Goal: Information Seeking & Learning: Learn about a topic

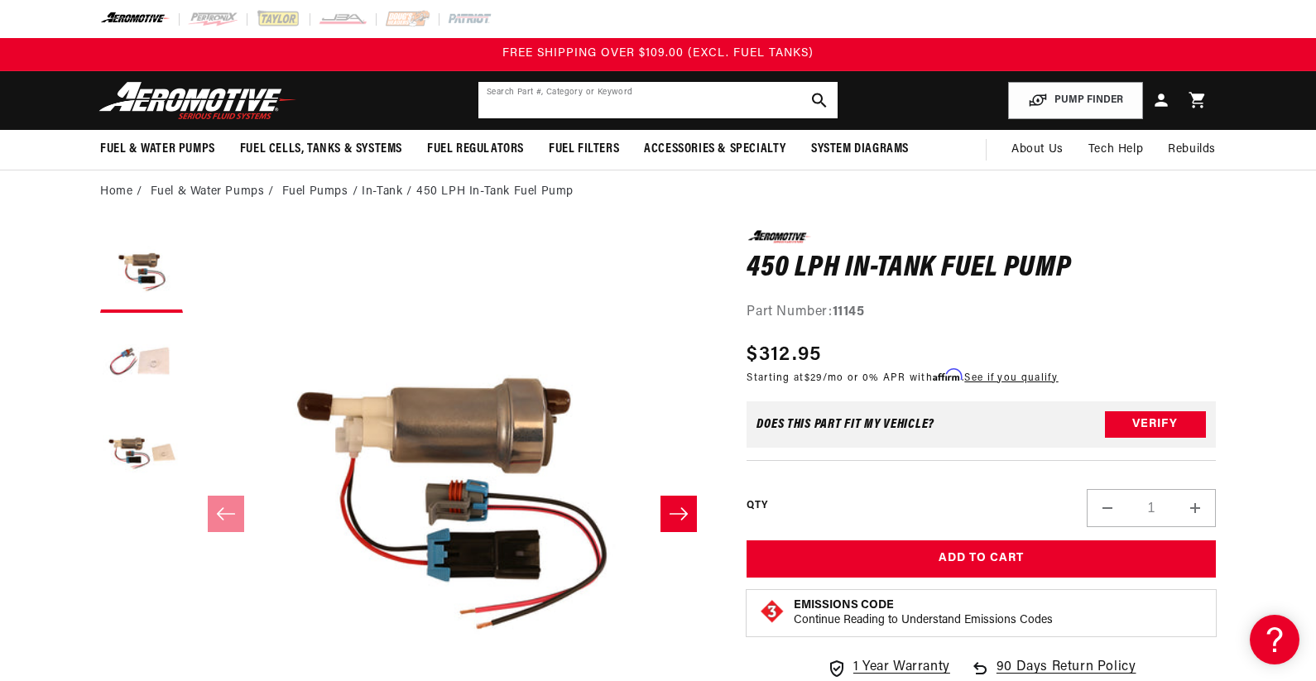
click at [530, 103] on input "text" at bounding box center [658, 100] width 359 height 36
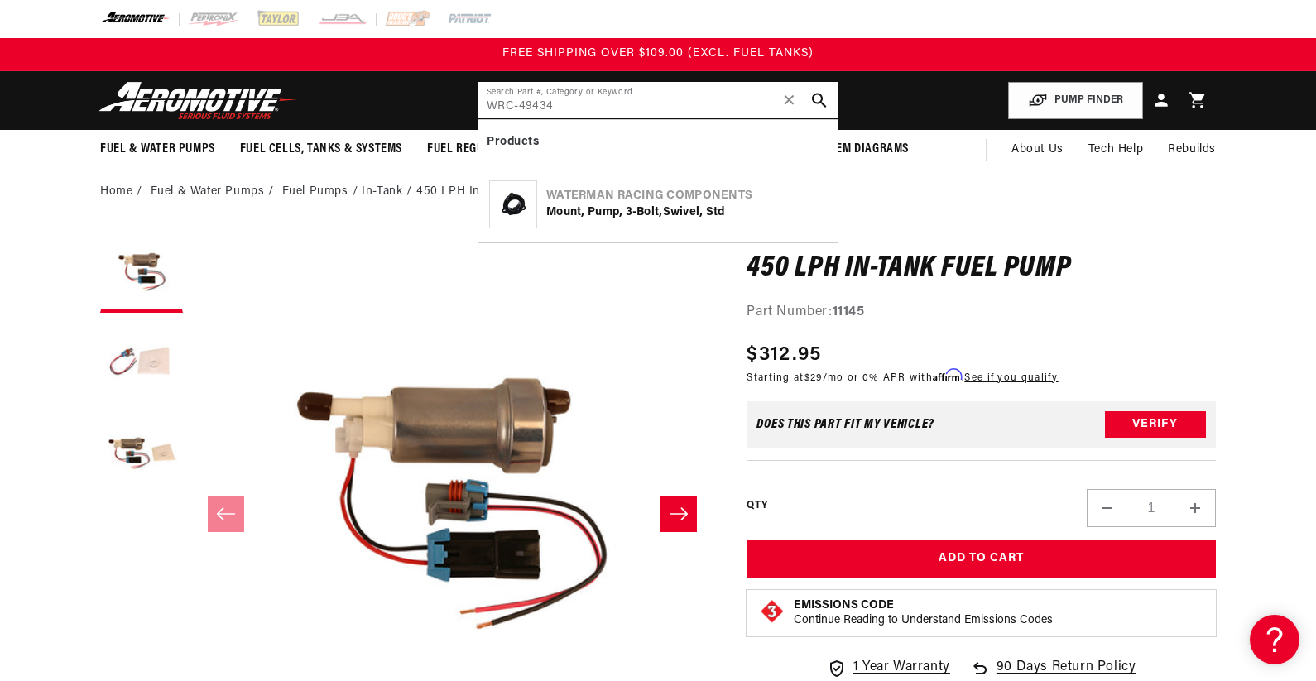
type input "WRC-49434"
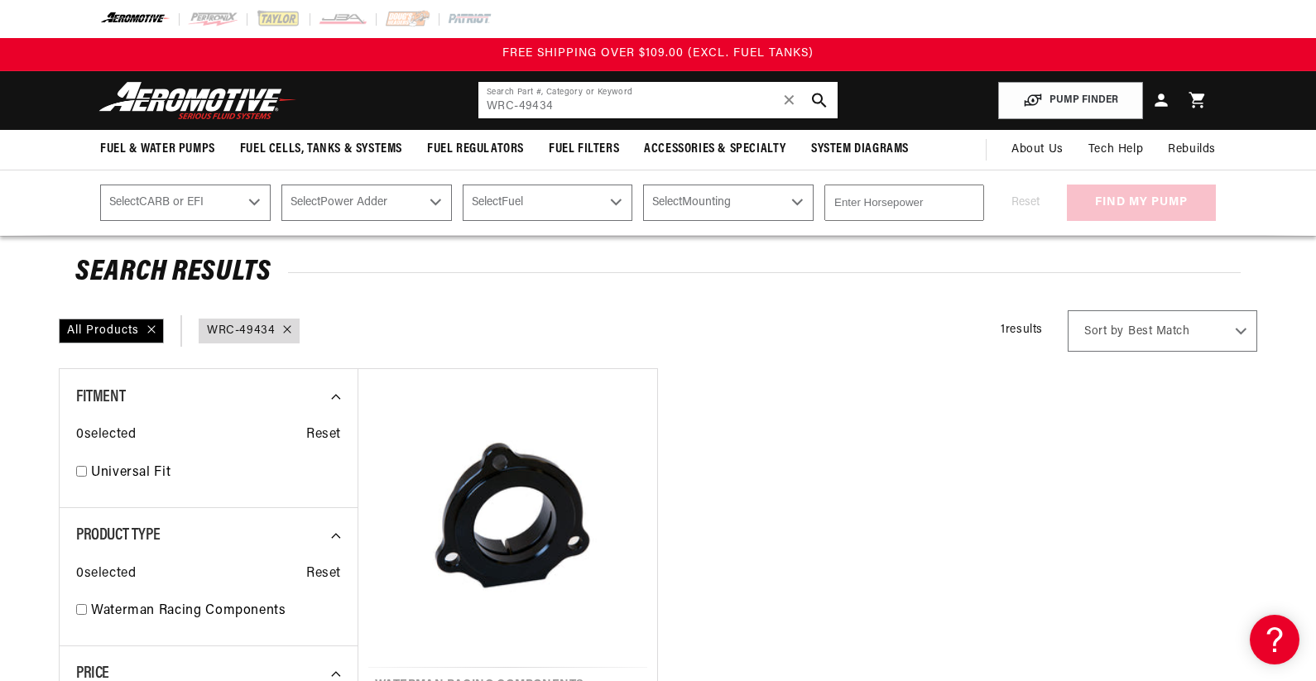
click at [706, 108] on input "WRC-49434" at bounding box center [658, 100] width 359 height 36
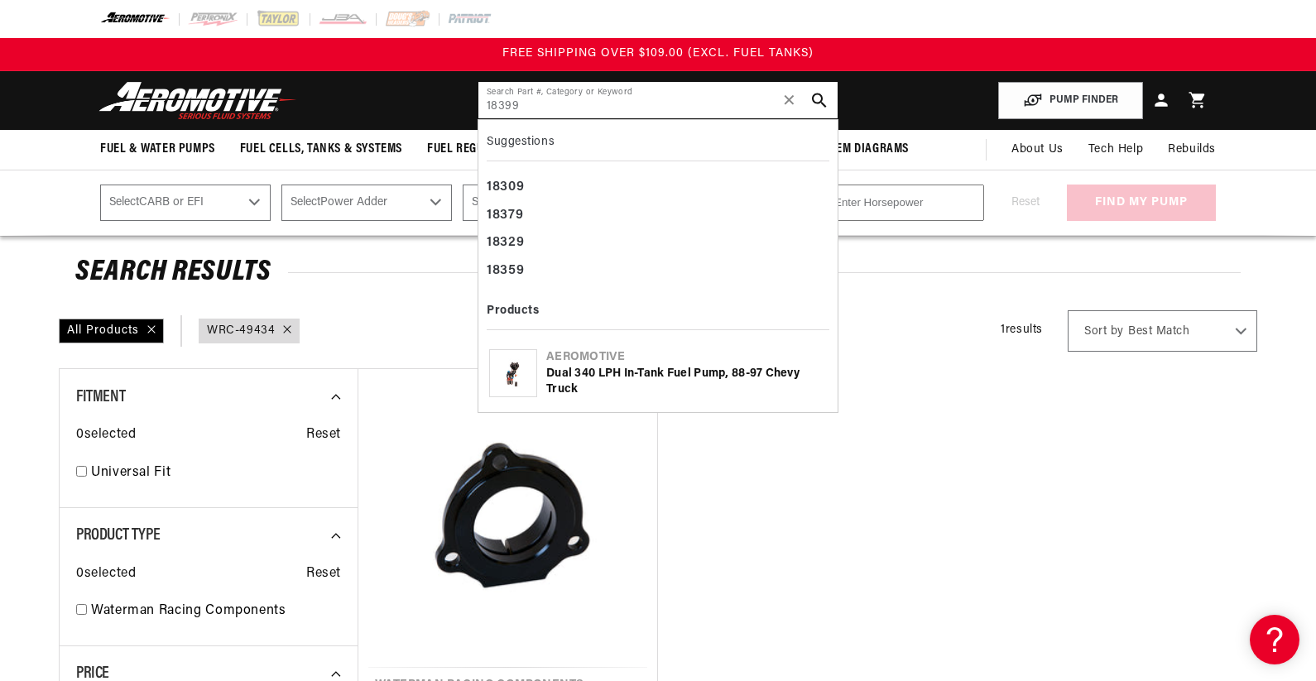
type input "18399"
click at [719, 375] on div "Dual 340 LPH In-Tank Fuel Pump, 88-97 Chevy Truck" at bounding box center [686, 382] width 281 height 32
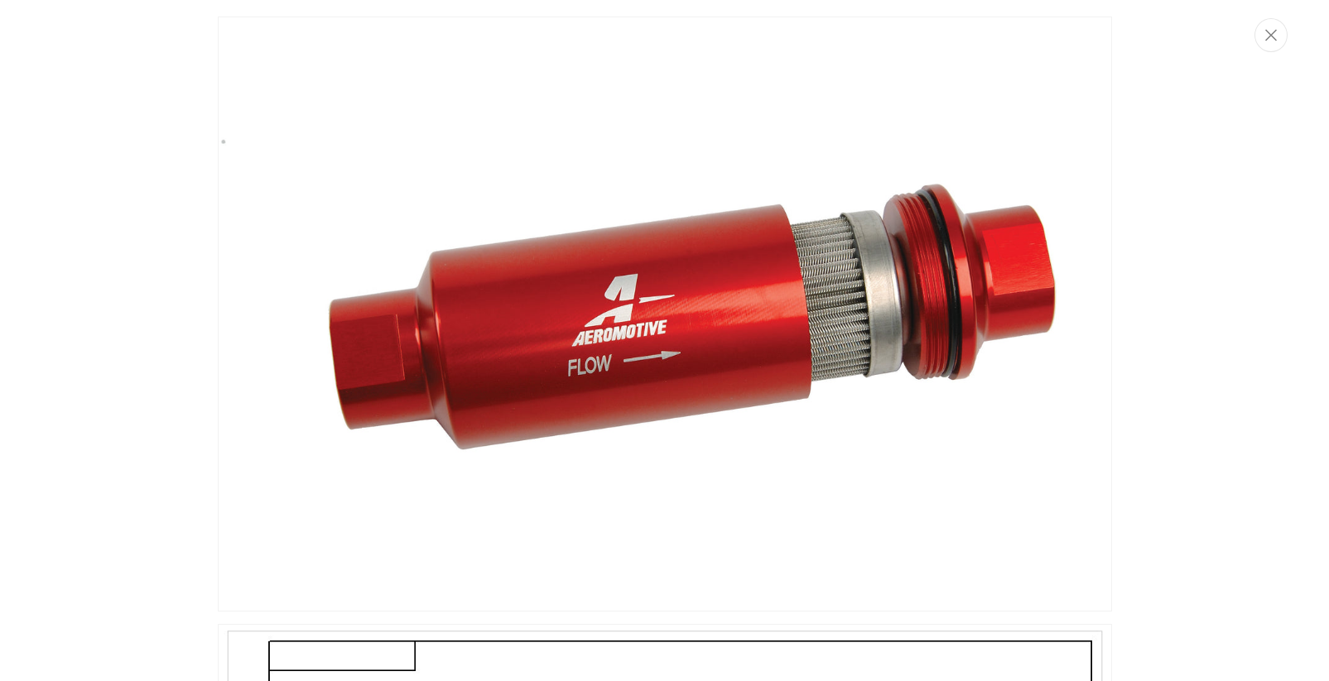
scroll to position [1840, 0]
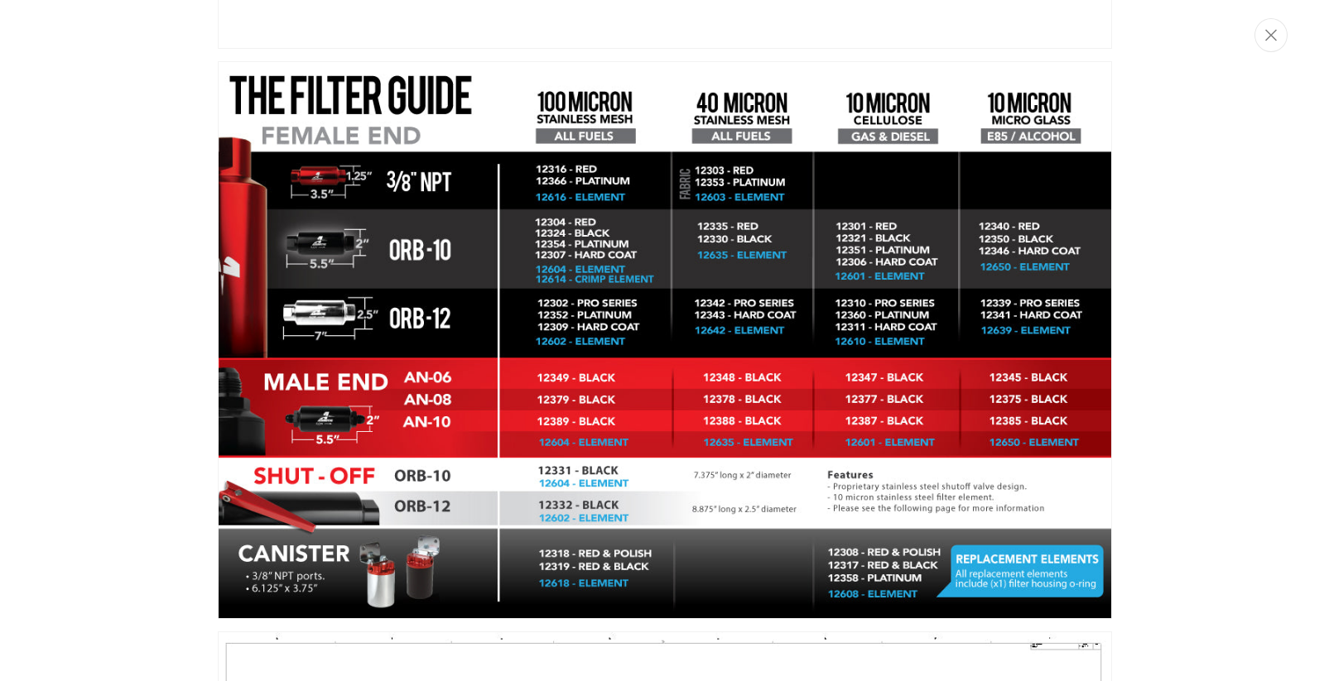
click at [1275, 35] on icon "Close" at bounding box center [1271, 35] width 12 height 12
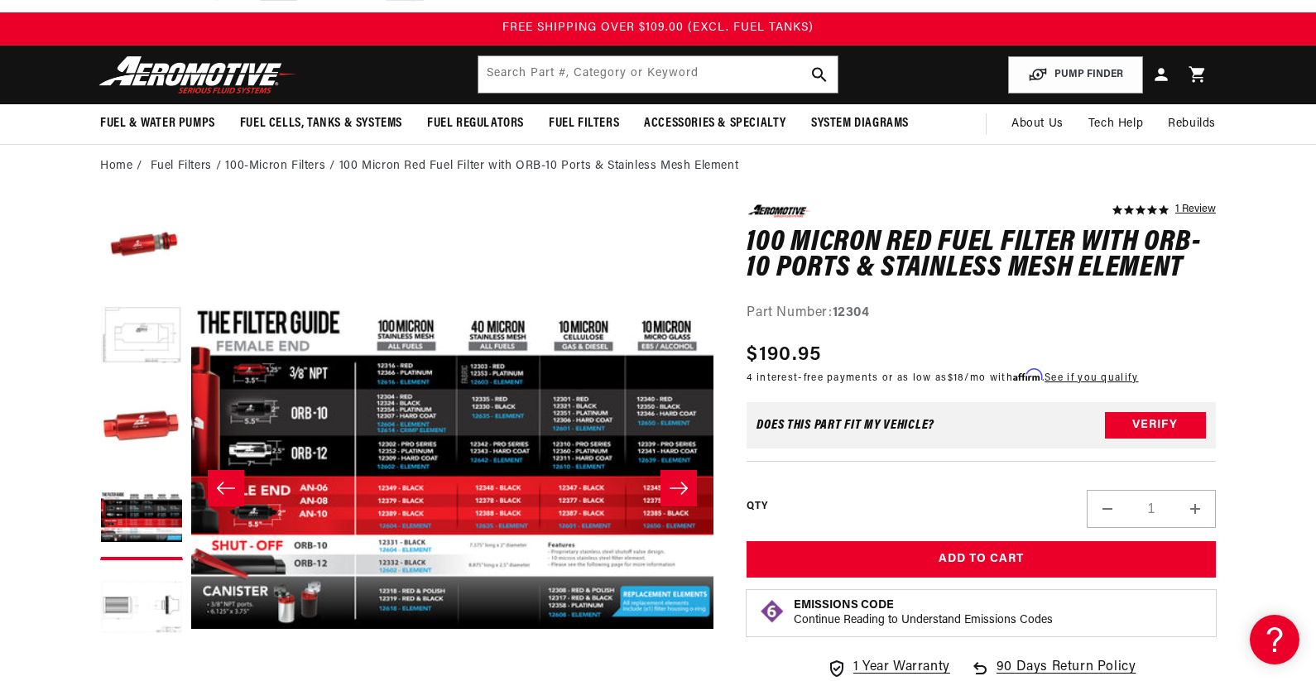
scroll to position [0, 0]
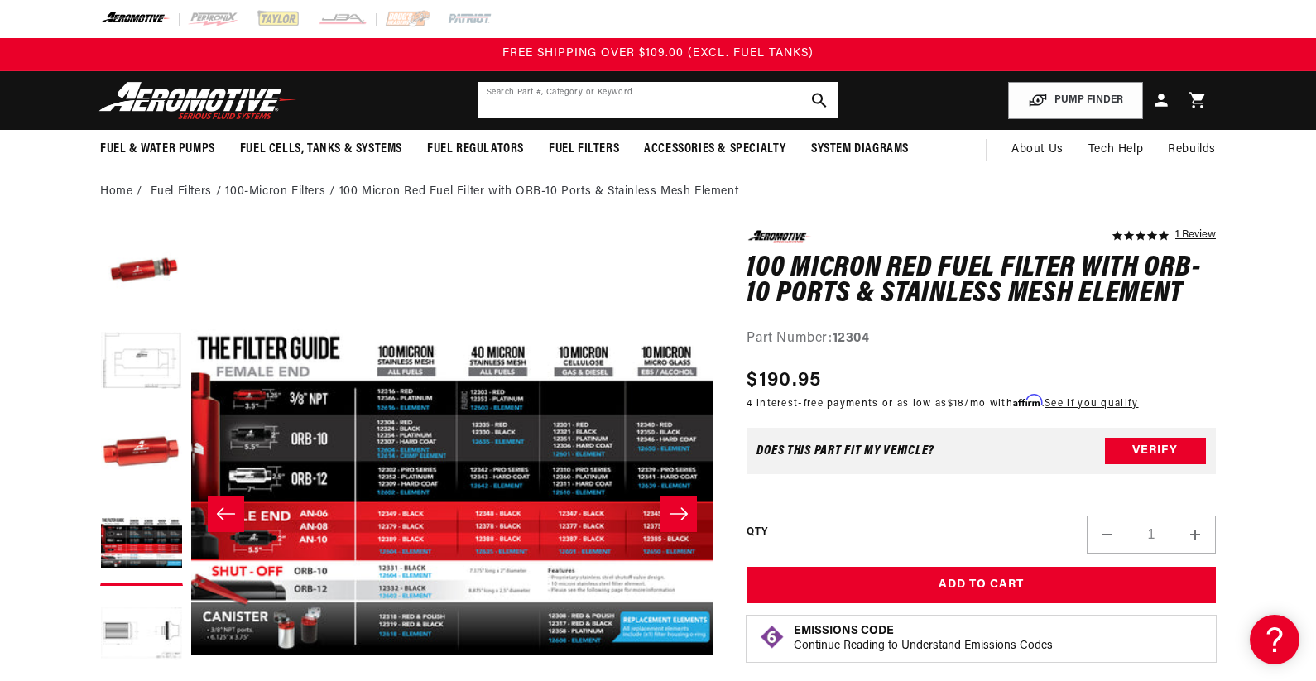
click at [525, 108] on input "text" at bounding box center [658, 100] width 359 height 36
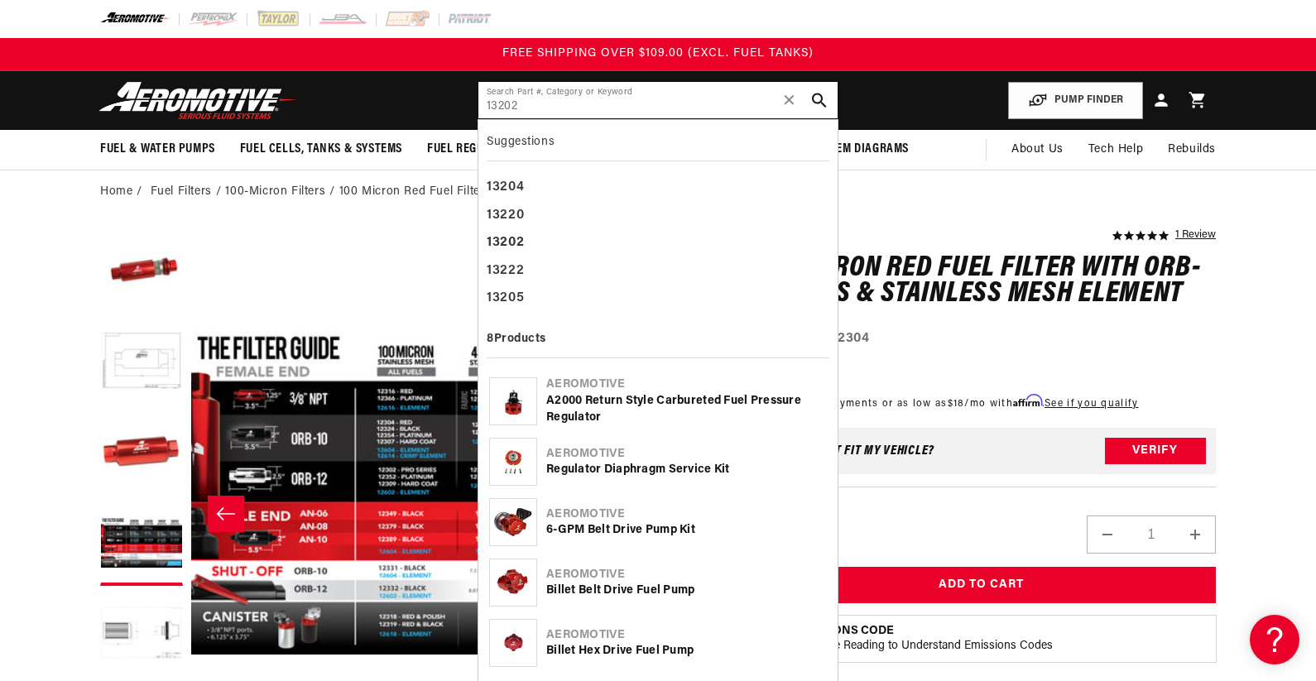
type input "13202"
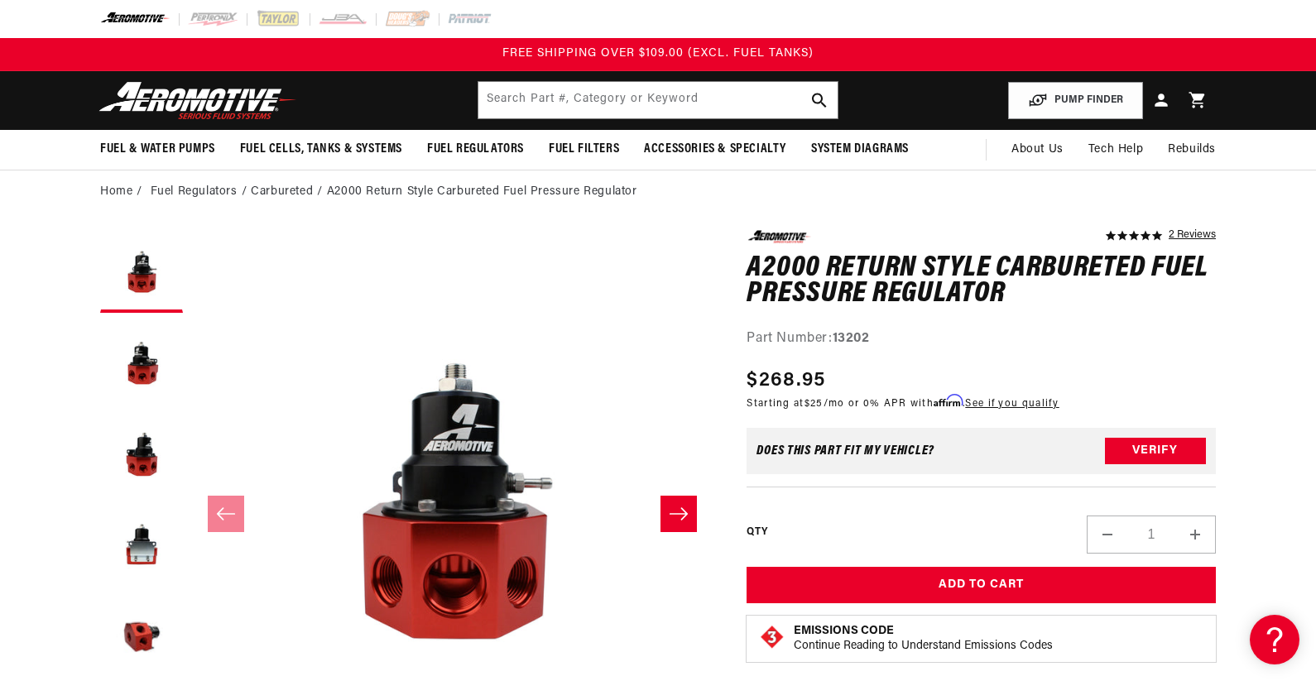
click at [229, 93] on img at bounding box center [197, 100] width 207 height 39
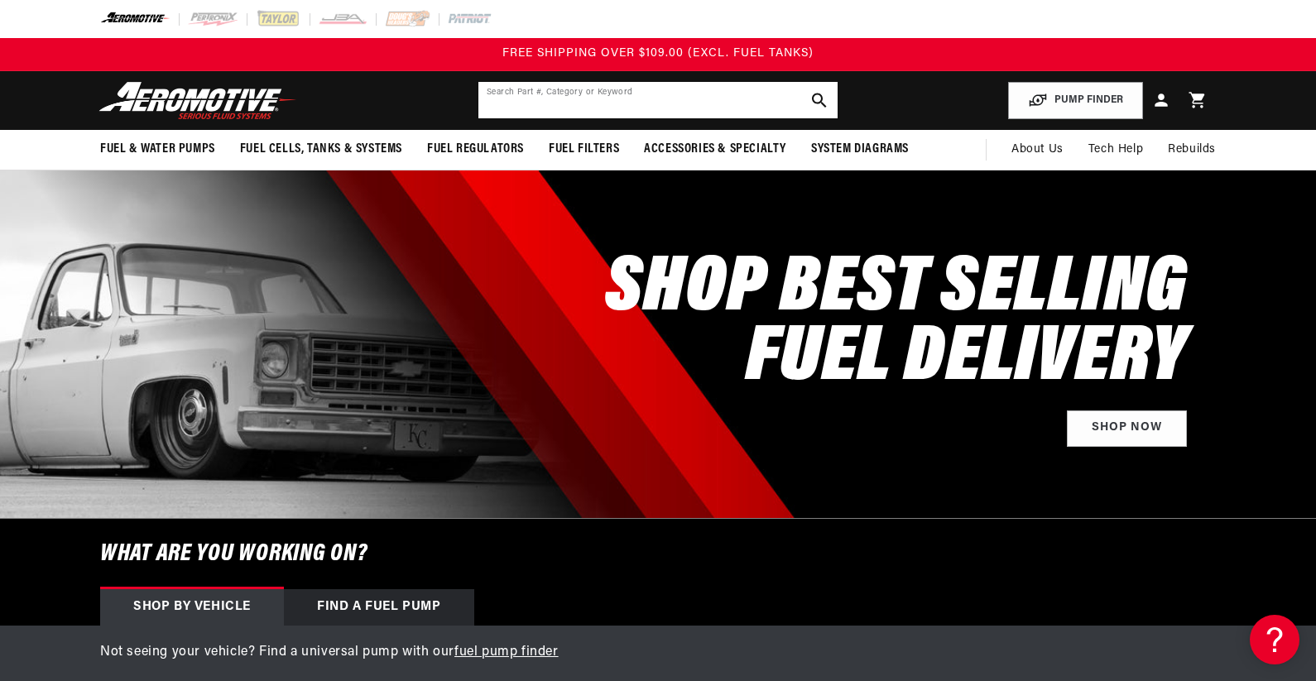
click at [633, 97] on input "text" at bounding box center [658, 100] width 359 height 36
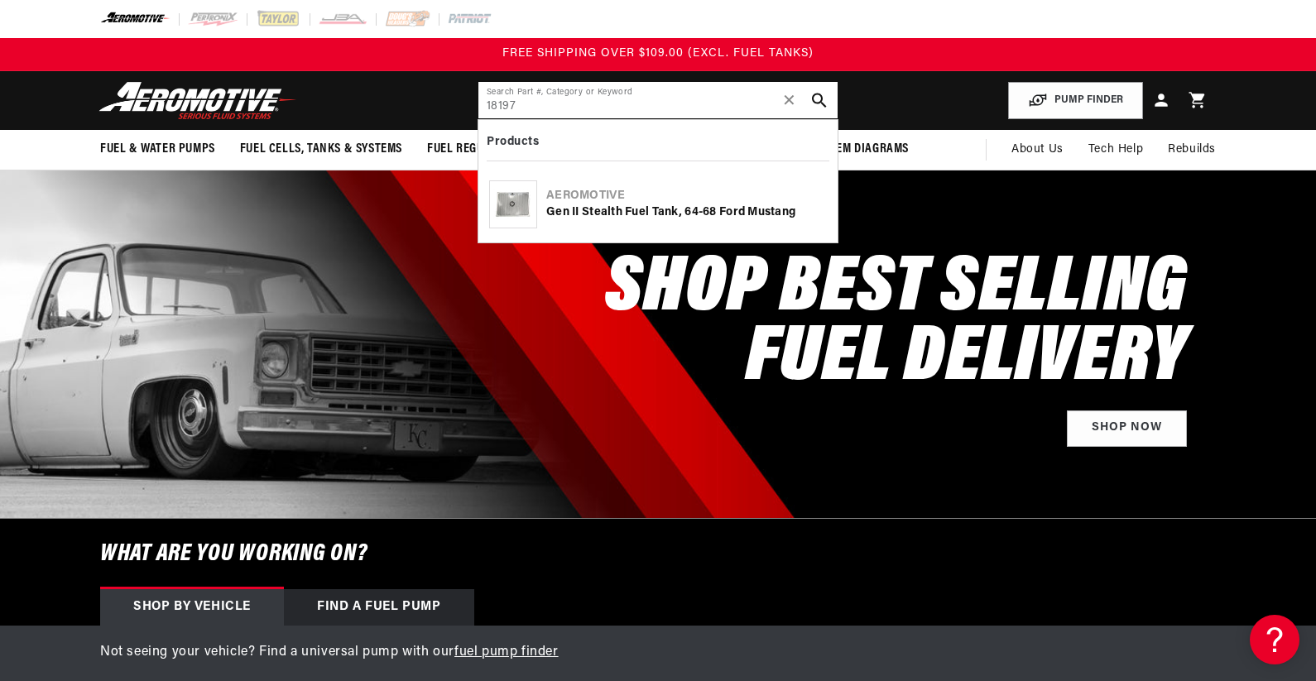
type input "18197"
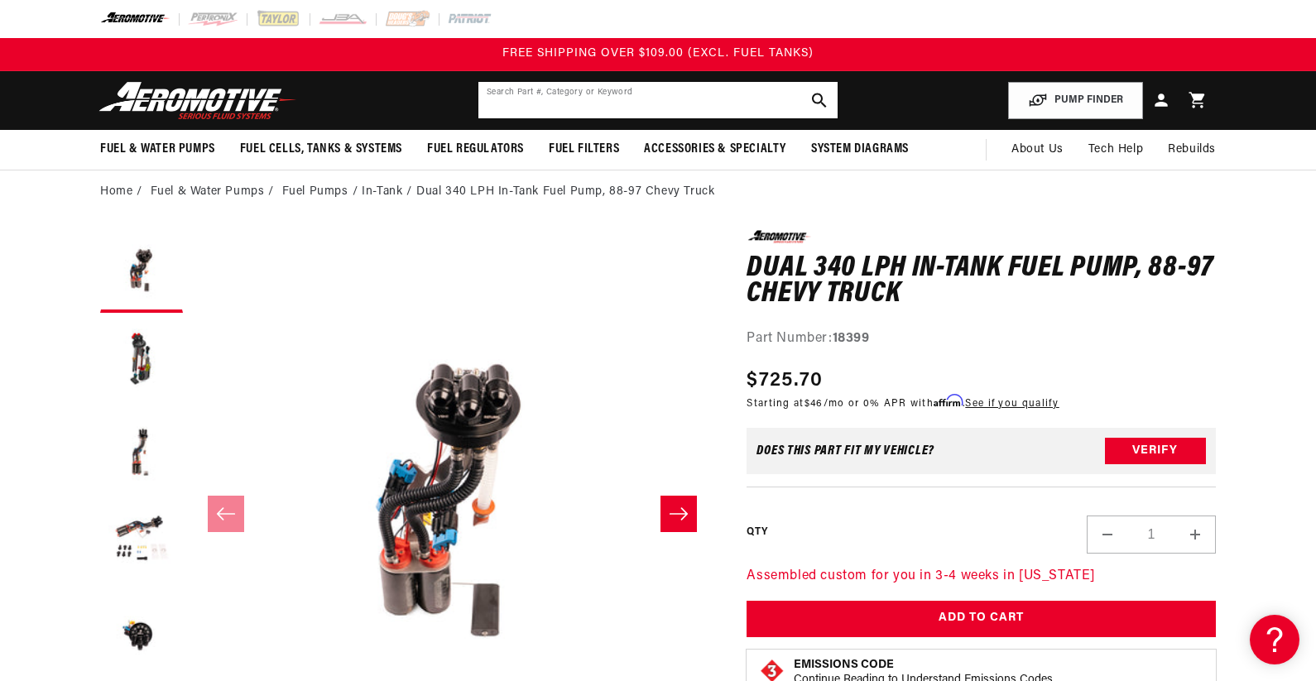
click at [581, 89] on input "text" at bounding box center [658, 100] width 359 height 36
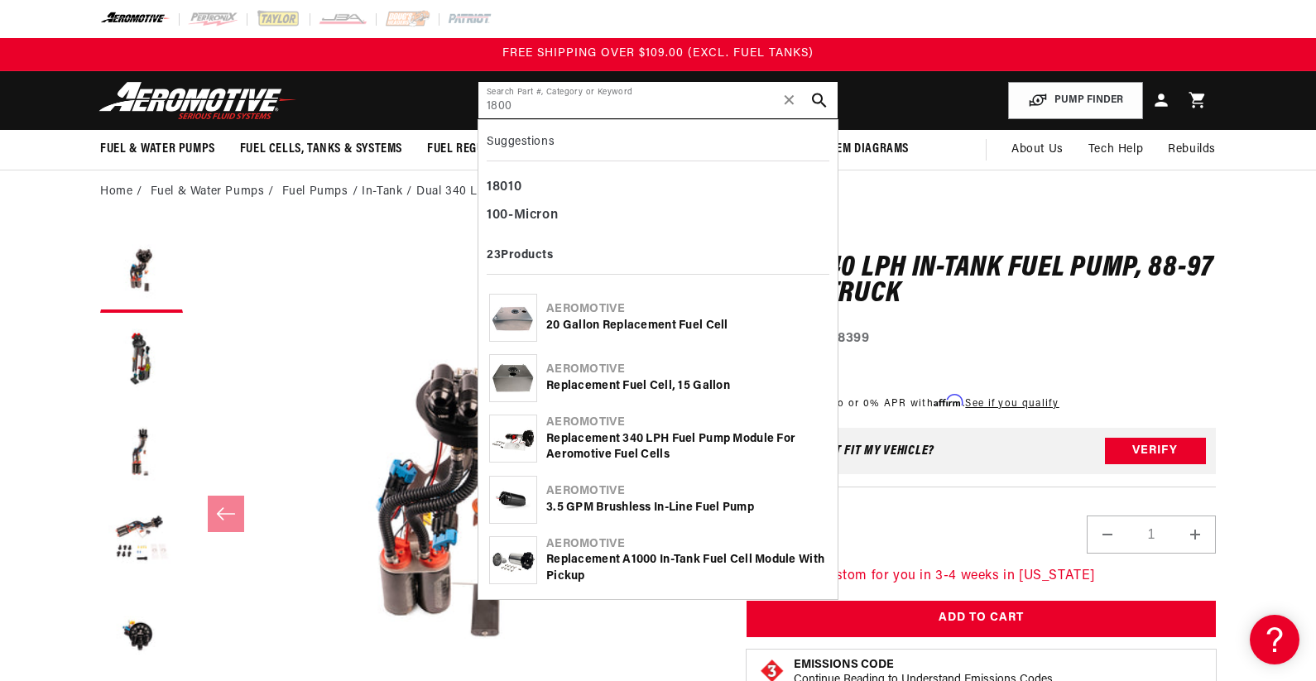
type input "1800"
click at [662, 565] on div "Replacement A1000 In-Tank Fuel Cell Module with Pickup" at bounding box center [686, 568] width 281 height 32
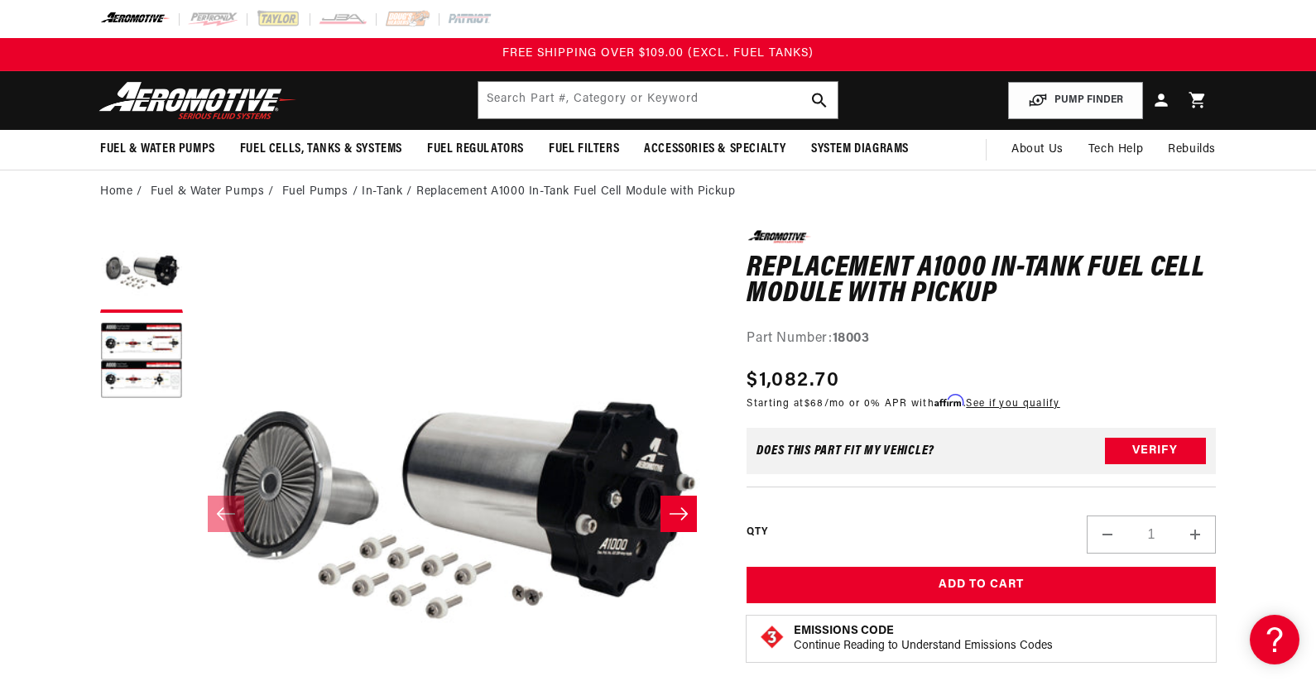
click at [569, 101] on input "text" at bounding box center [658, 100] width 359 height 36
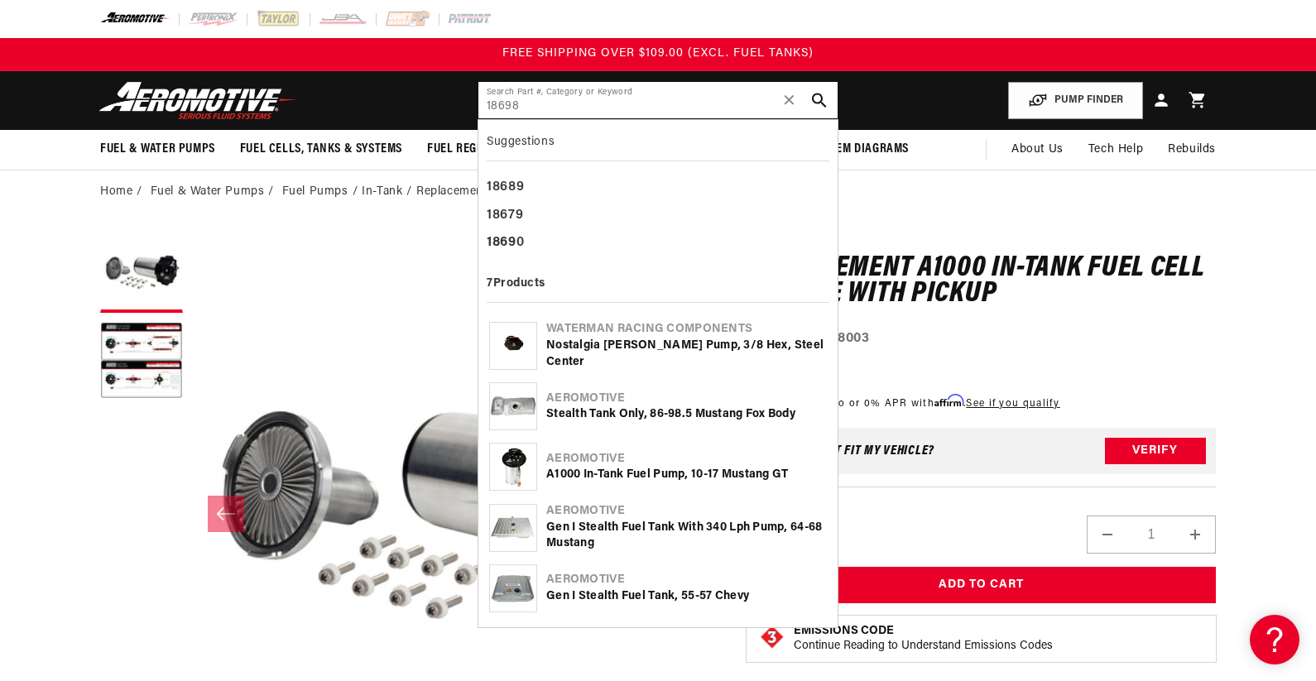
type input "18698"
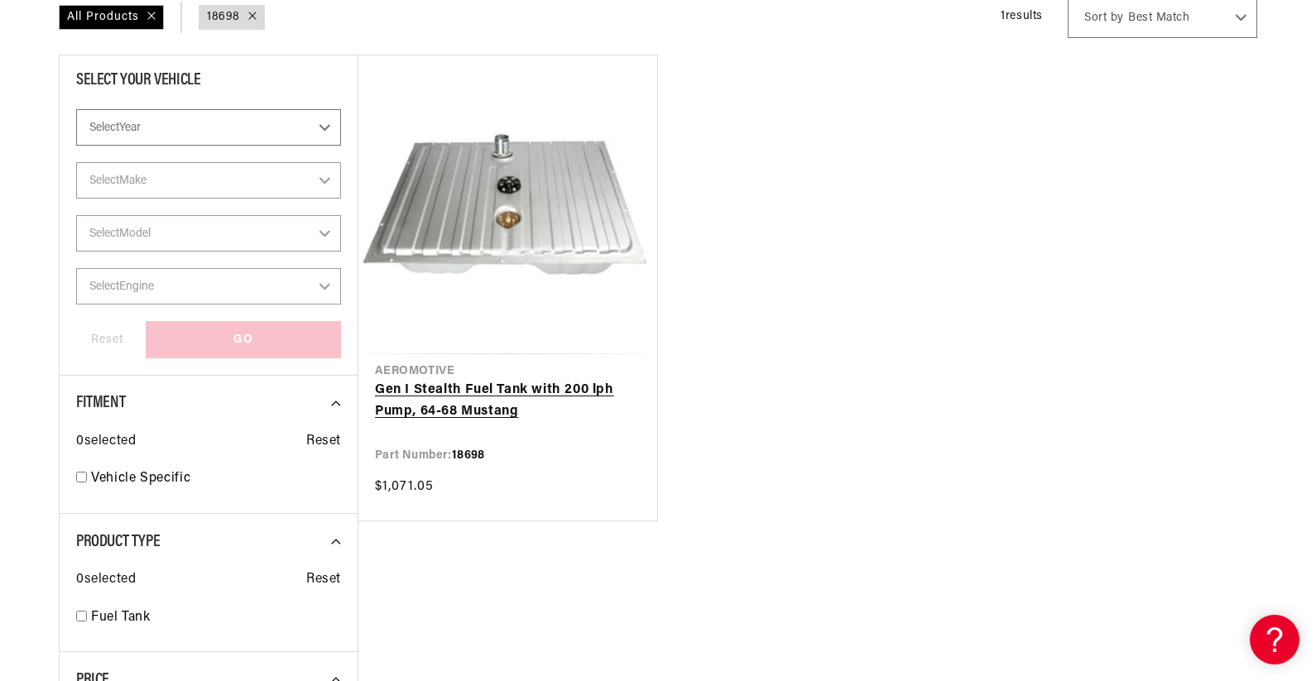
scroll to position [248, 0]
click at [522, 379] on link "Gen I Stealth Fuel Tank with 200 lph Pump, 64-68 Mustang" at bounding box center [508, 400] width 266 height 42
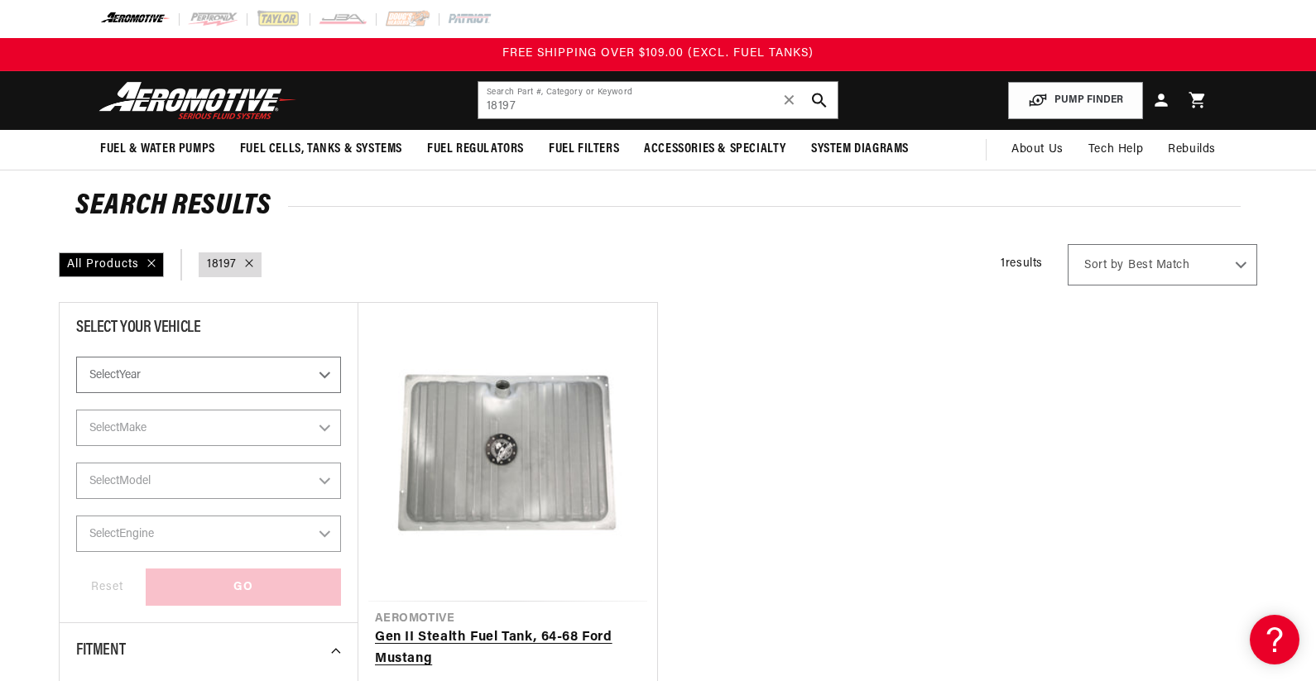
click at [537, 628] on link "Gen II Stealth Fuel Tank, 64-68 Ford Mustang" at bounding box center [508, 649] width 266 height 42
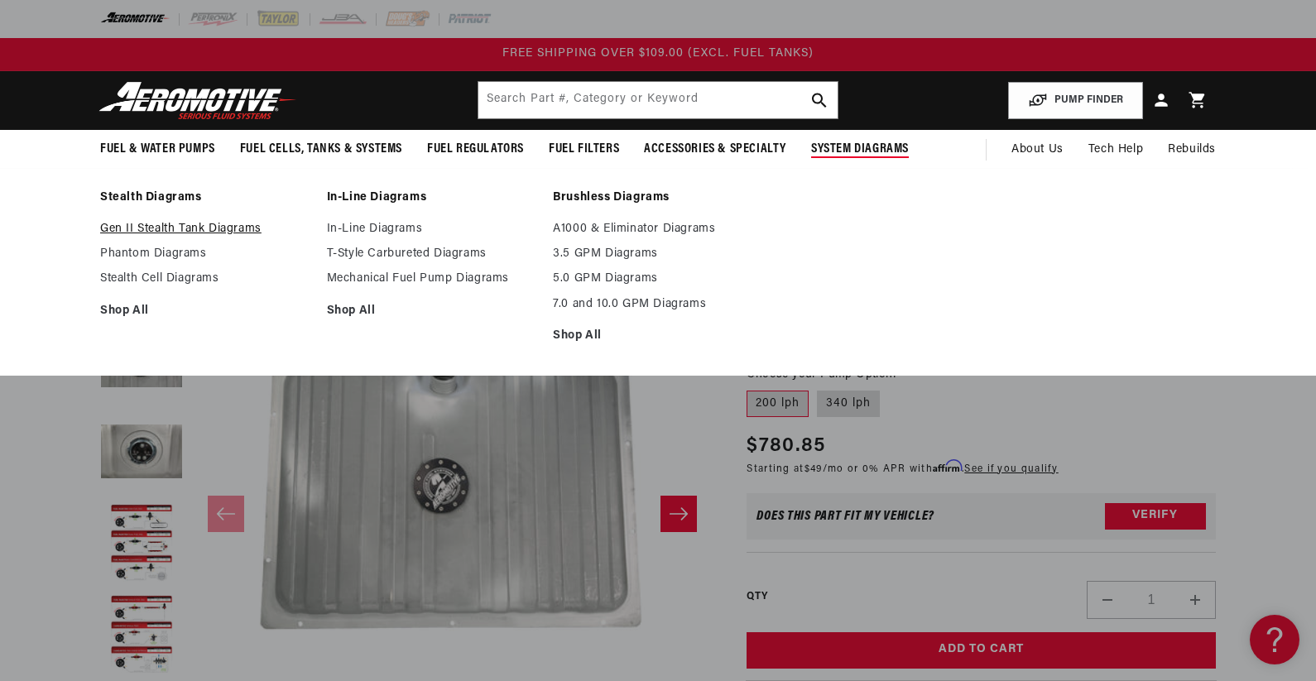
click at [157, 226] on link "Gen II Stealth Tank Diagrams" at bounding box center [205, 229] width 210 height 15
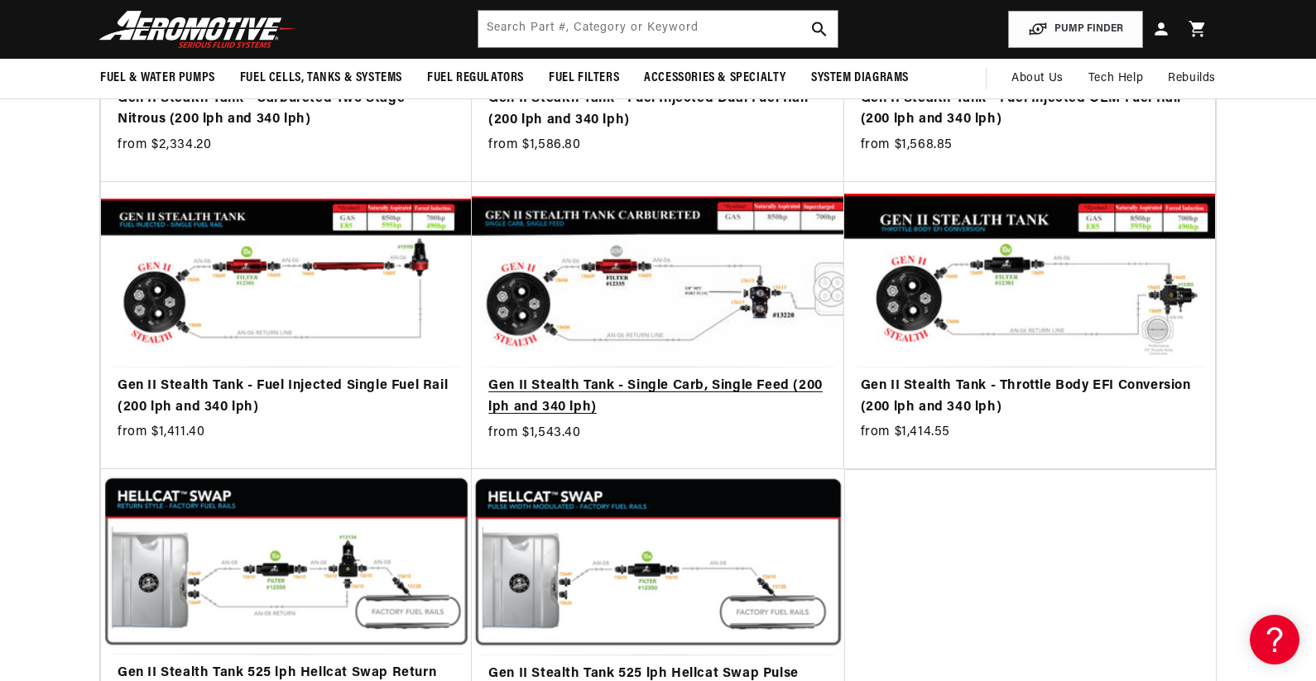
scroll to position [497, 0]
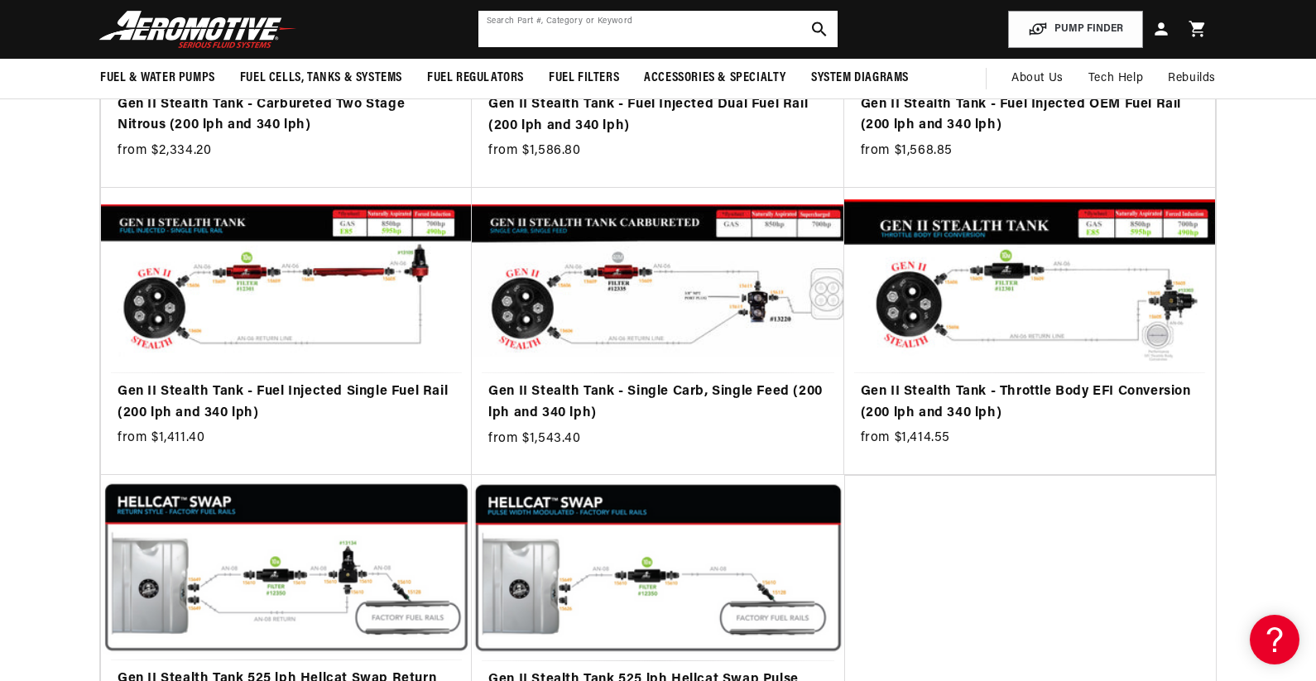
click at [642, 19] on input "text" at bounding box center [658, 29] width 359 height 36
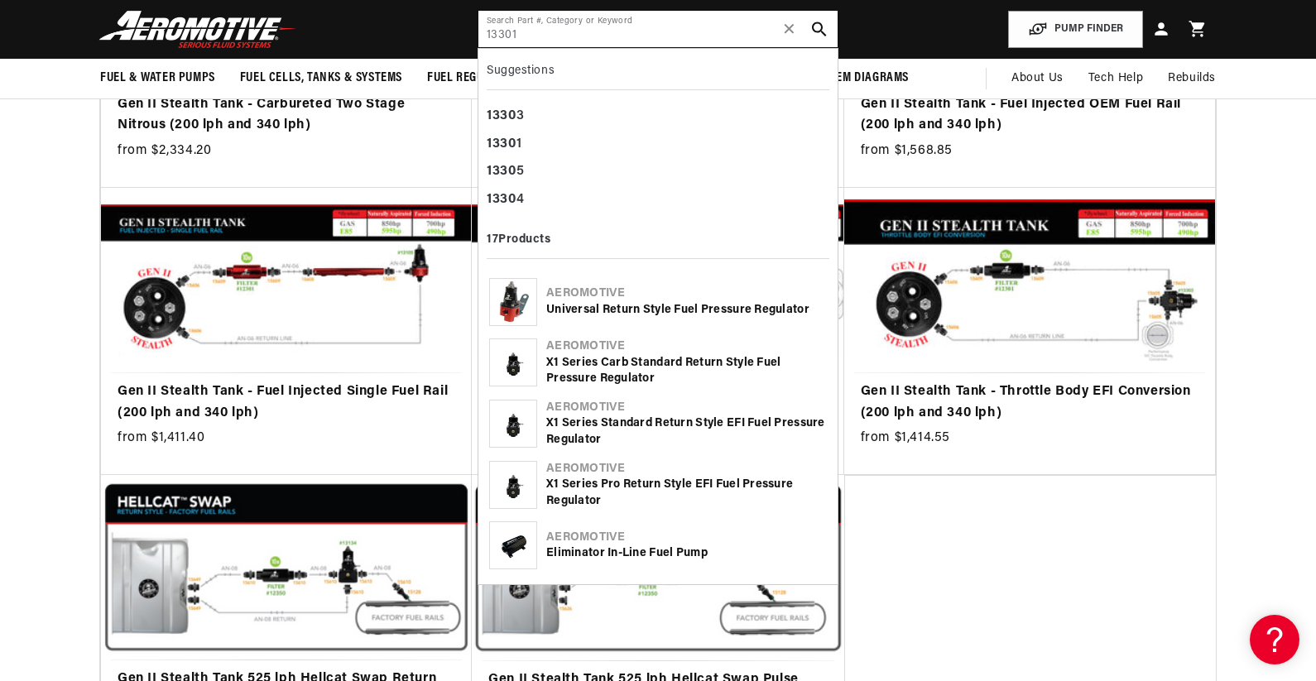
type input "13301"
